Goal: Check status: Check status

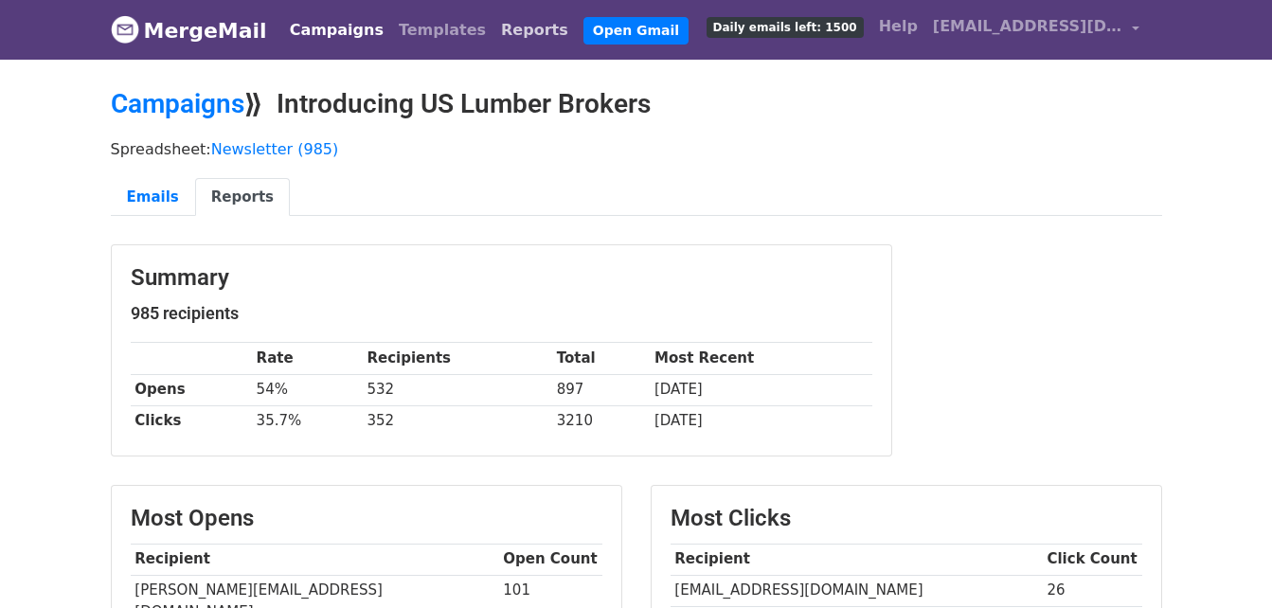
click at [493, 20] on link "Reports" at bounding box center [534, 30] width 82 height 38
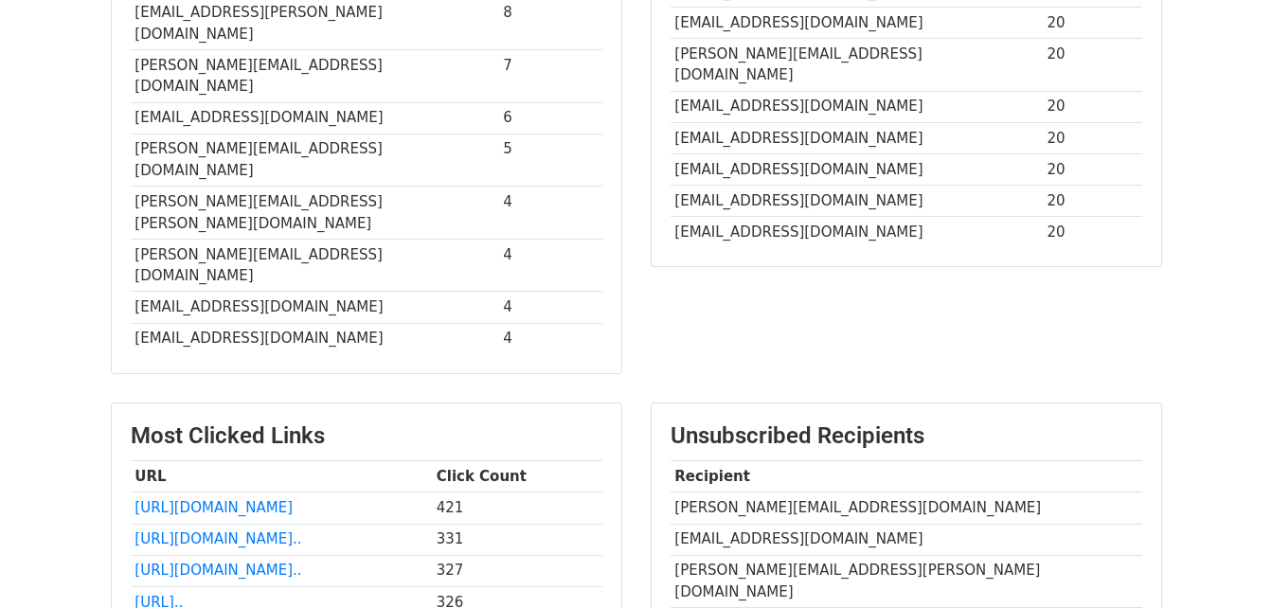
scroll to position [663, 0]
